Goal: Information Seeking & Learning: Find specific fact

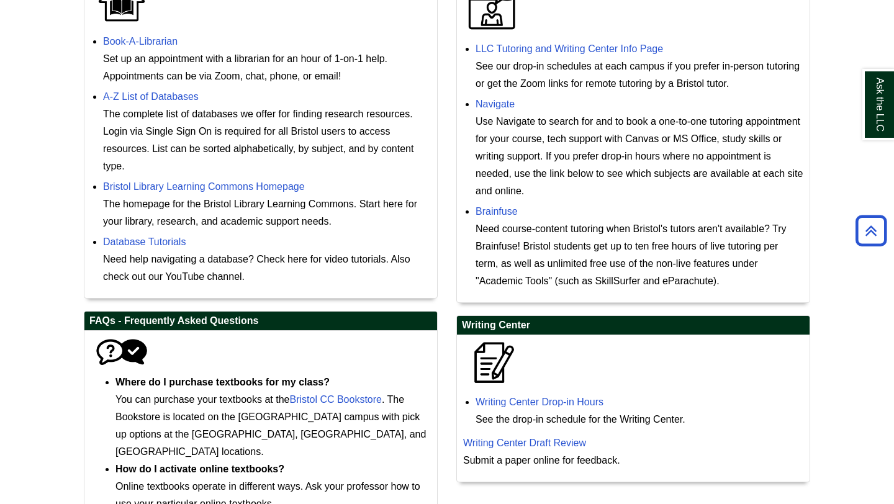
scroll to position [420, 0]
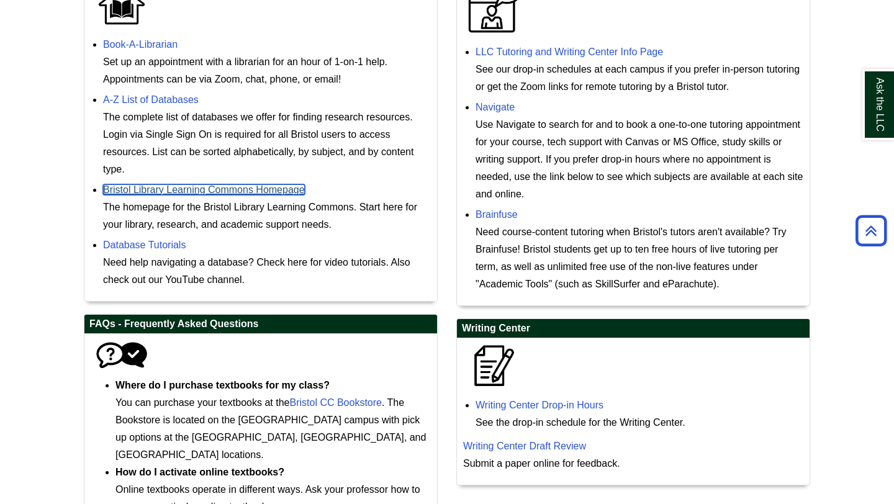
click at [286, 194] on link "Bristol Library Learning Commons Homepage" at bounding box center [204, 189] width 202 height 11
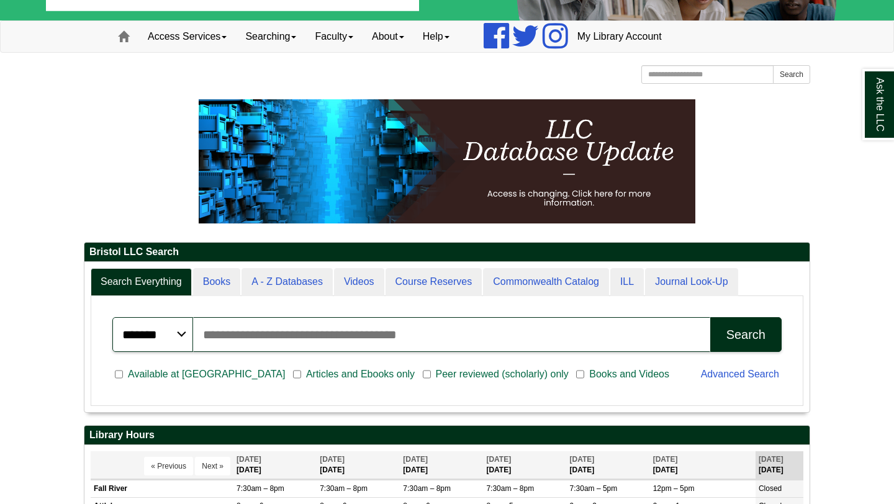
scroll to position [152, 0]
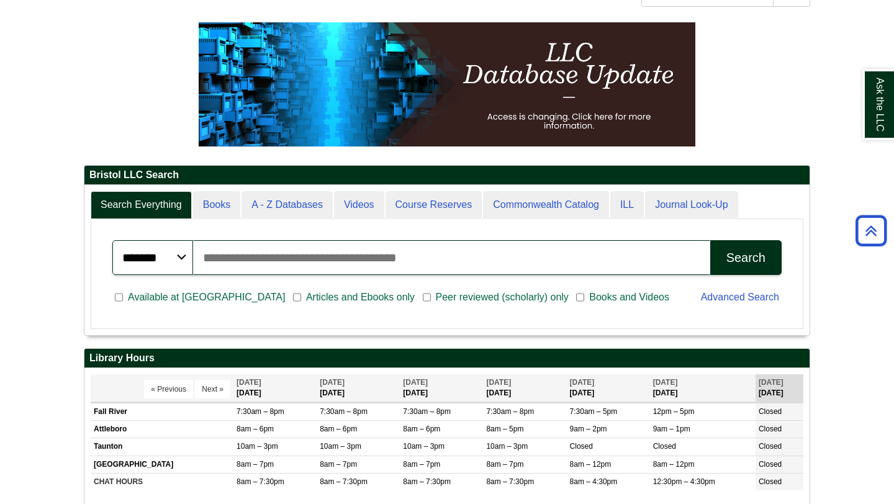
click at [373, 266] on input "Search articles, books, journals & more" at bounding box center [451, 257] width 517 height 35
click at [334, 260] on input "Search articles, books, journals & more" at bounding box center [451, 257] width 517 height 35
type input "**********"
click at [710, 240] on button "Search" at bounding box center [745, 257] width 71 height 35
